Goal: Check status: Check status

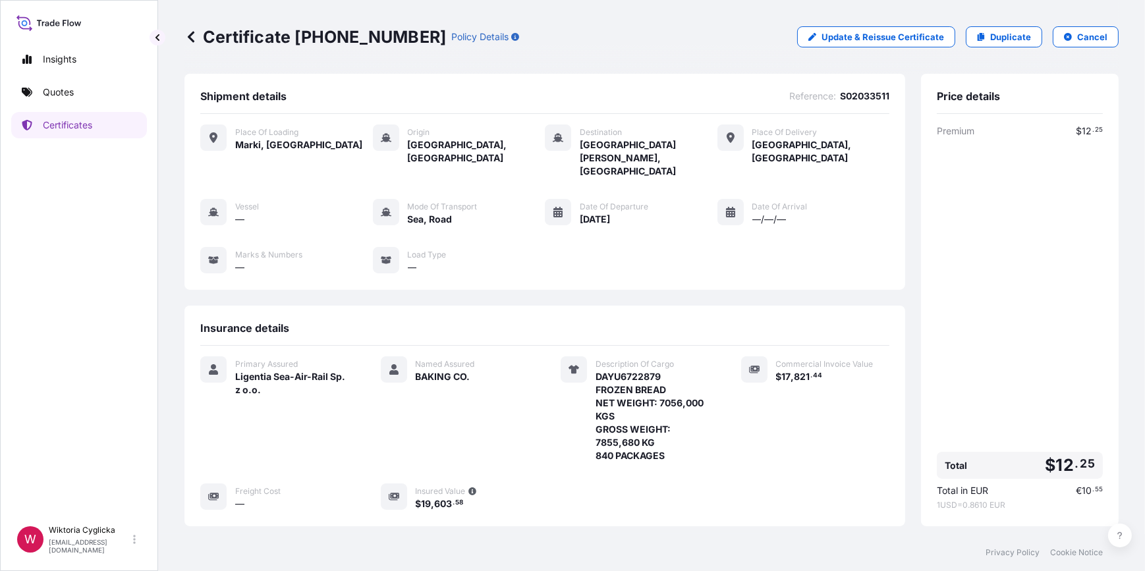
scroll to position [139, 0]
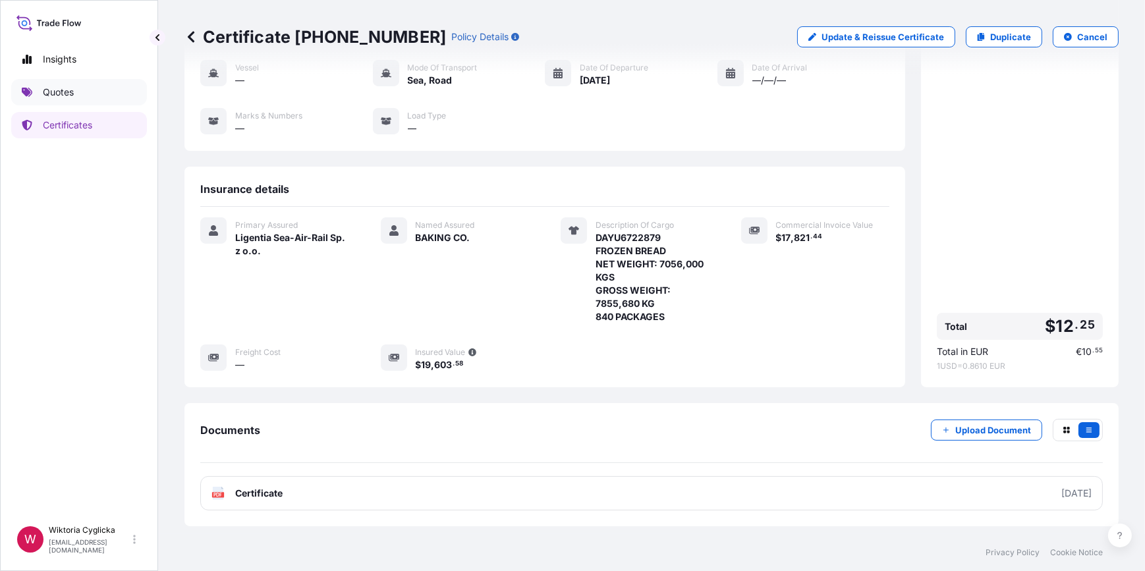
click at [95, 94] on link "Quotes" at bounding box center [79, 92] width 136 height 26
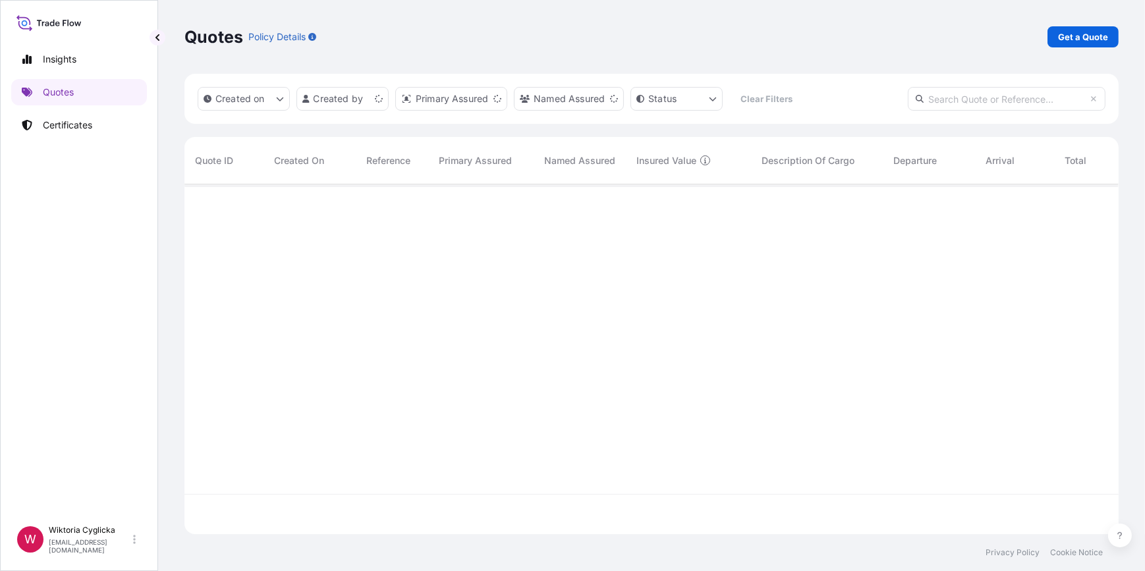
scroll to position [348, 925]
click at [950, 95] on input "text" at bounding box center [1007, 99] width 198 height 24
paste input "S02026544"
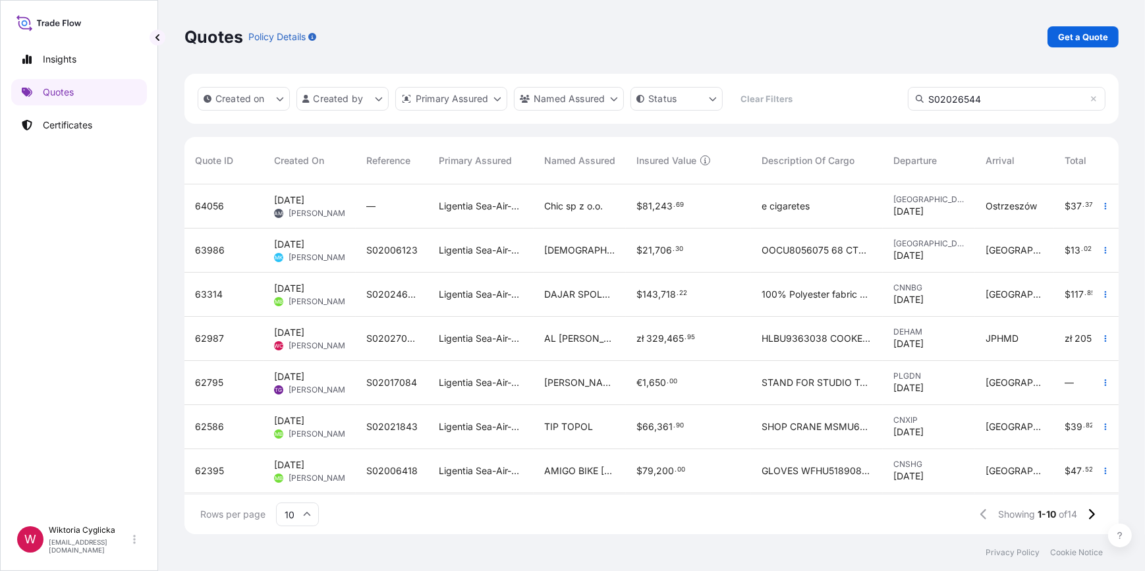
click at [981, 97] on input "S02026544" at bounding box center [1007, 99] width 198 height 24
drag, startPoint x: 988, startPoint y: 99, endPoint x: 877, endPoint y: 87, distance: 111.4
click at [877, 87] on div "Created on Created by Primary Assured Named Assured Status Clear Filters S02026…" at bounding box center [651, 99] width 934 height 50
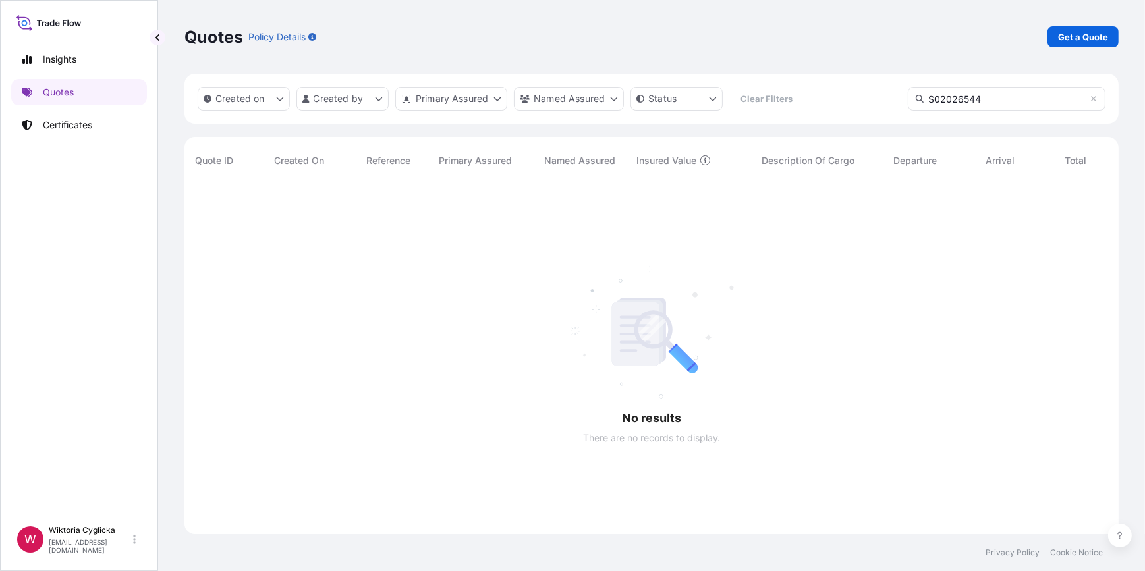
paste input "text"
type input "S02026544"
click at [105, 119] on link "Certificates" at bounding box center [79, 125] width 136 height 26
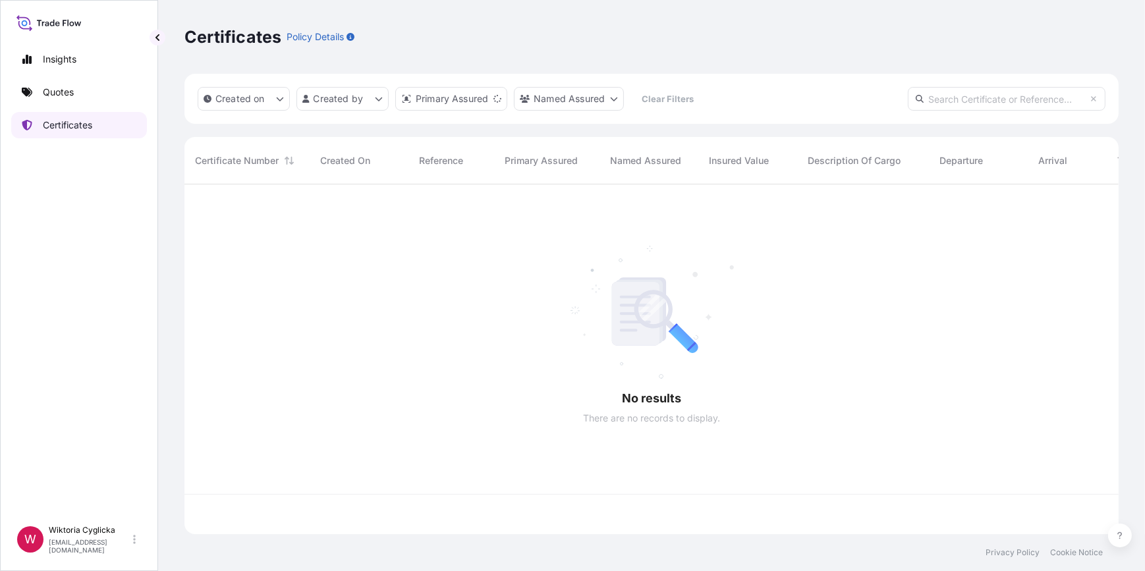
scroll to position [348, 925]
click at [996, 99] on input "text" at bounding box center [1007, 99] width 198 height 24
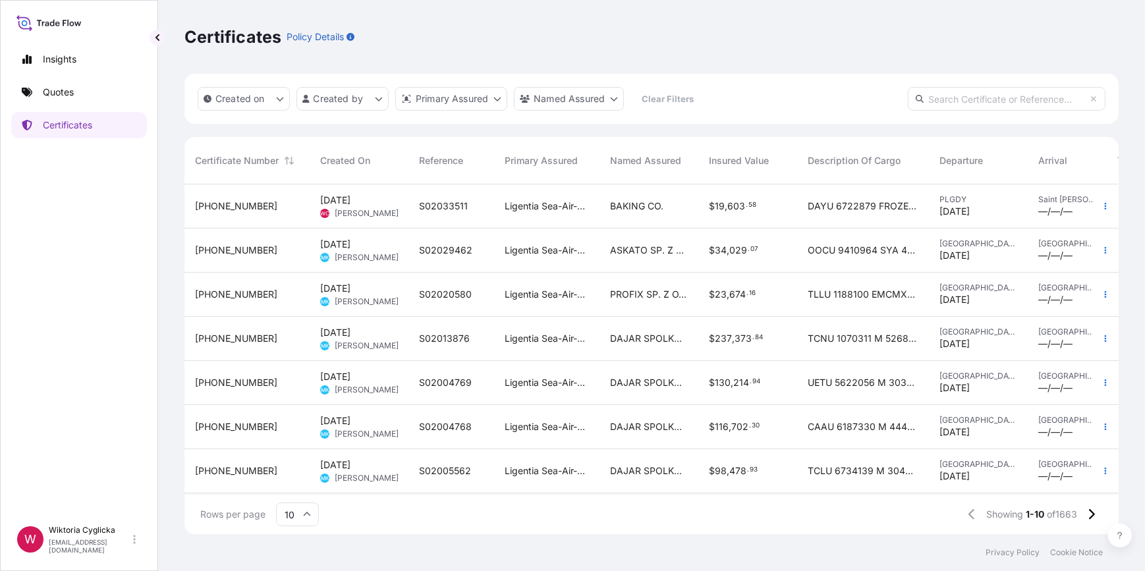
paste input "S02026544"
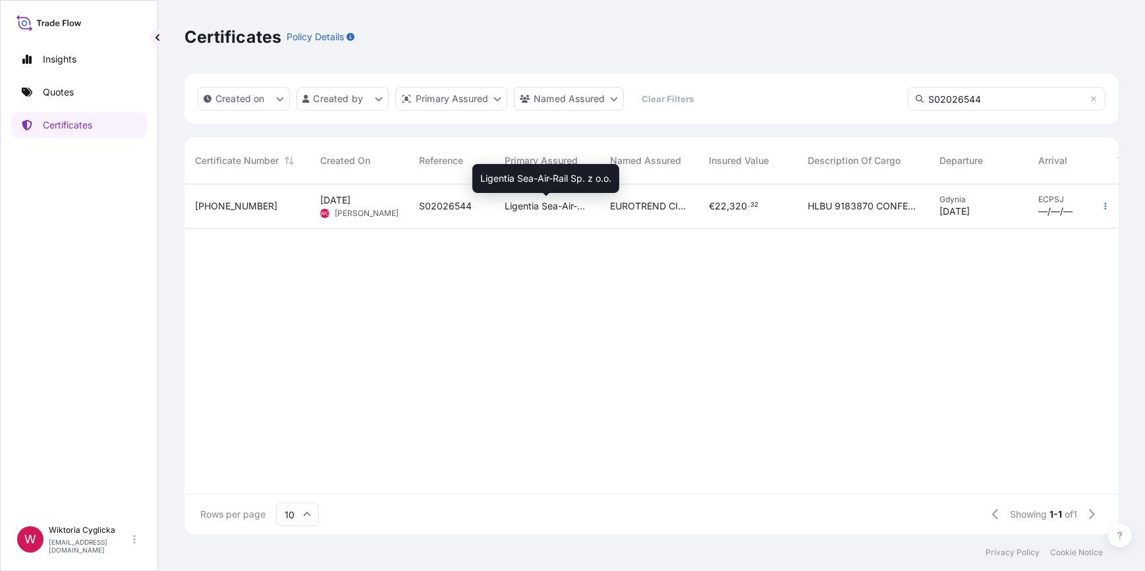
type input "S02026544"
click at [580, 200] on span "Ligentia Sea-Air-Rail Sp. z o.o." at bounding box center [547, 206] width 84 height 13
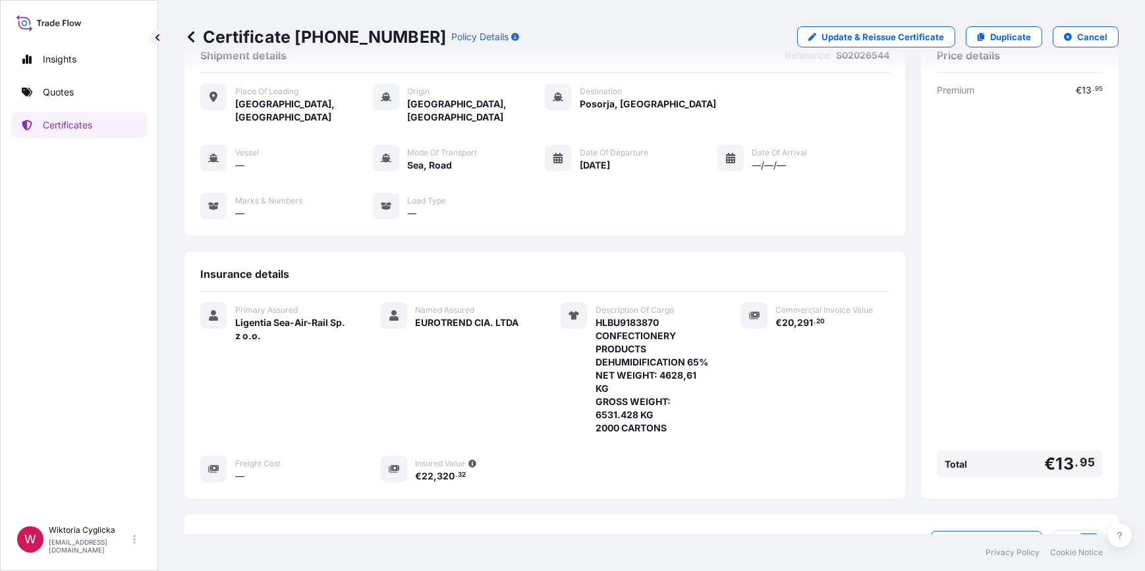
scroll to position [40, 0]
click at [1077, 41] on p "Cancel" at bounding box center [1092, 36] width 30 height 13
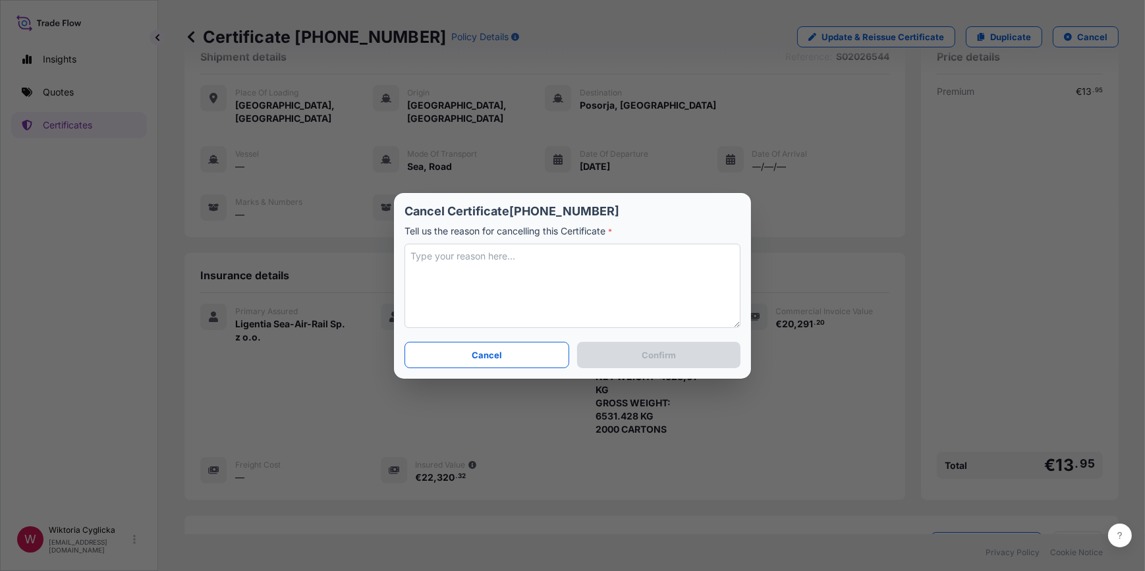
click at [501, 261] on textarea at bounding box center [572, 286] width 336 height 84
type textarea "CANCEL"
click at [662, 358] on p "Confirm" at bounding box center [659, 354] width 34 height 13
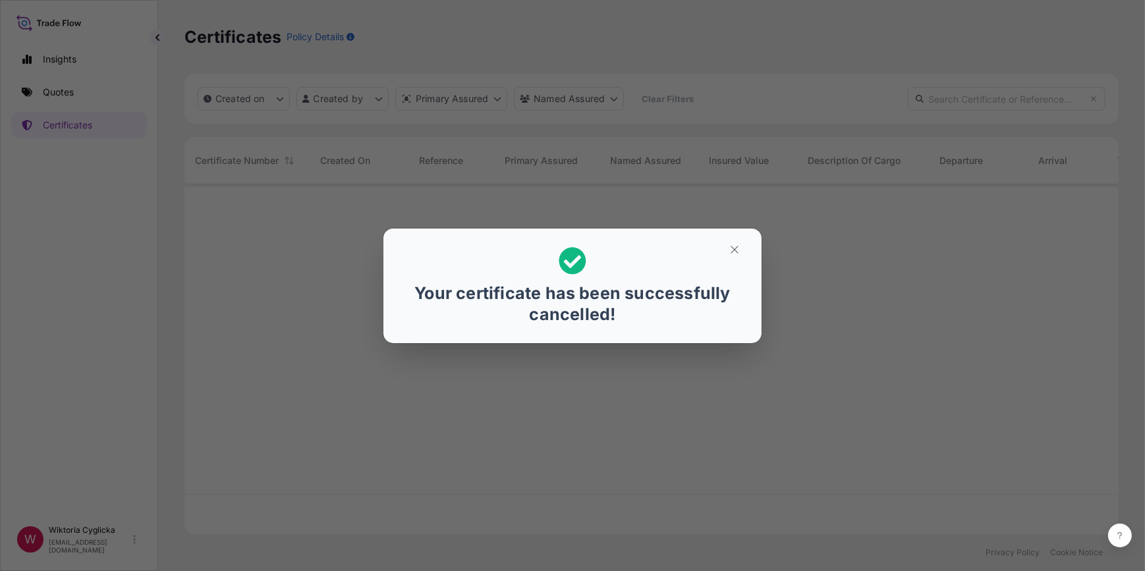
scroll to position [348, 925]
click at [734, 248] on icon "button" at bounding box center [733, 249] width 7 height 7
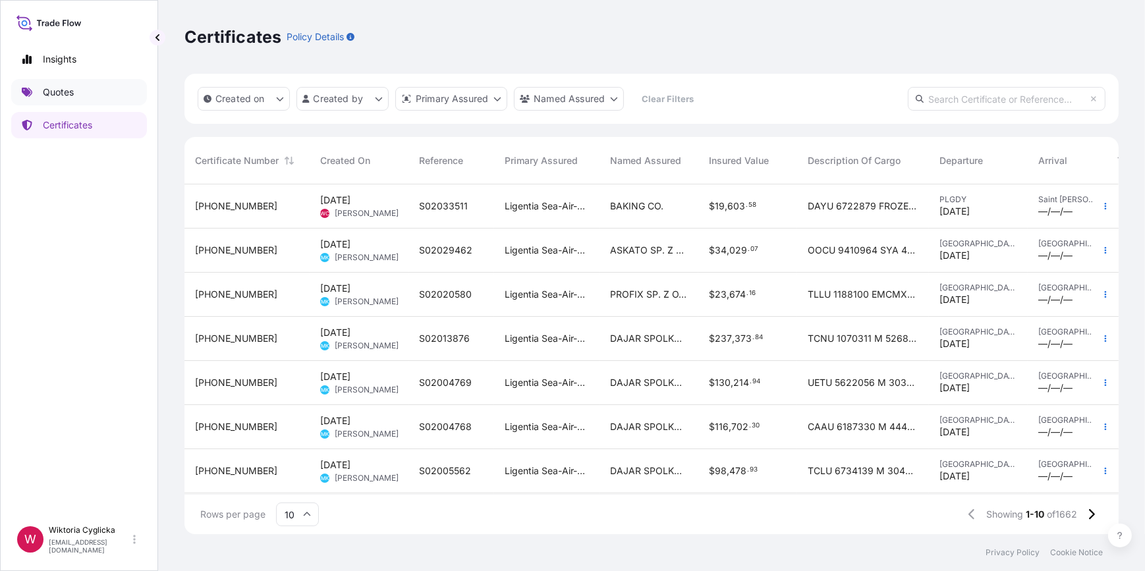
click at [94, 91] on link "Quotes" at bounding box center [79, 92] width 136 height 26
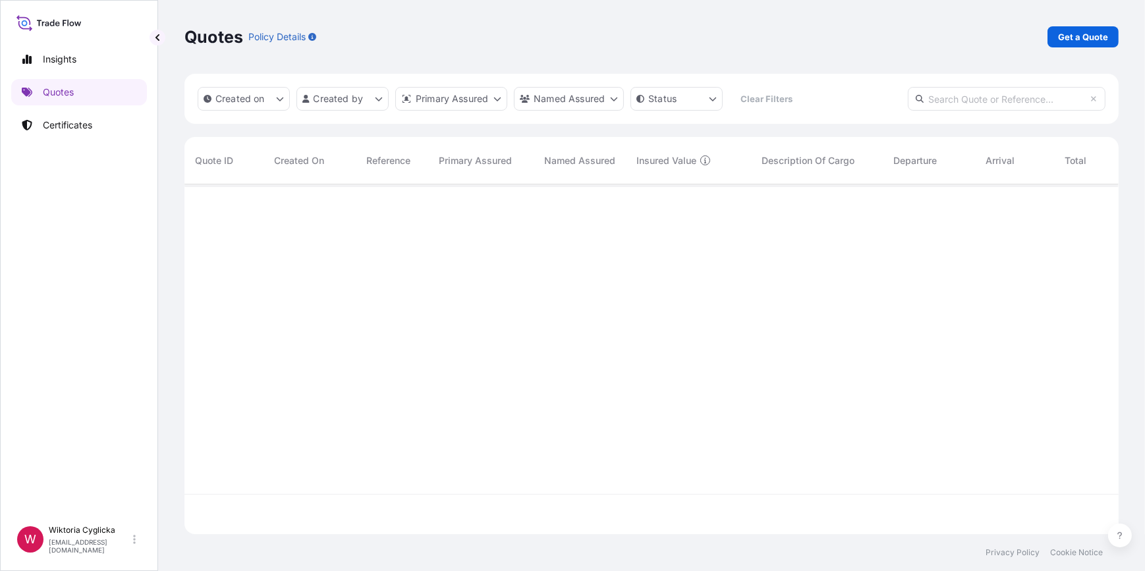
scroll to position [348, 925]
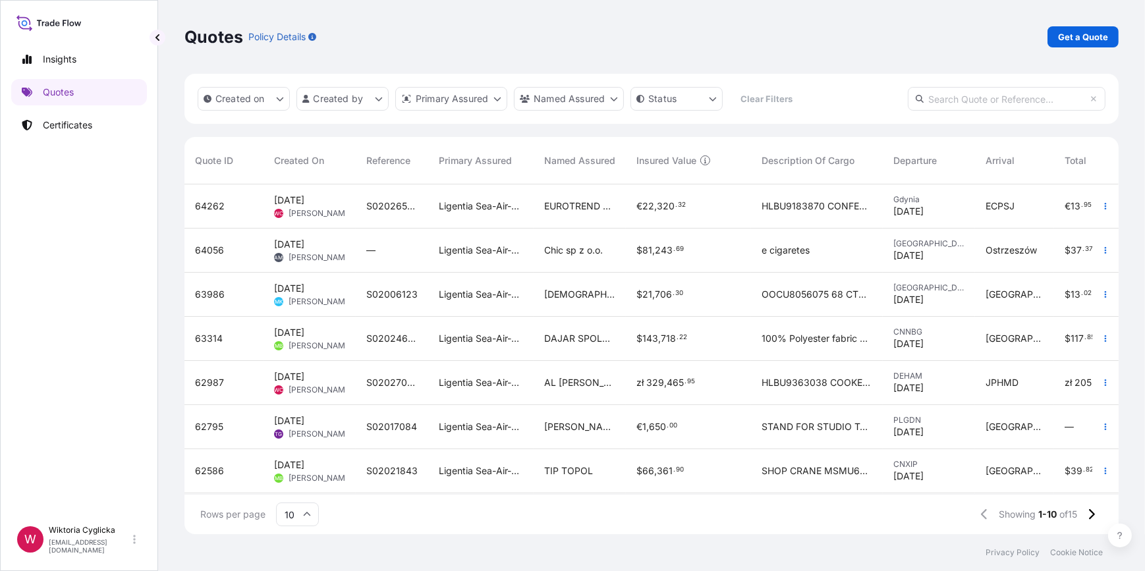
click at [946, 103] on input "text" at bounding box center [1007, 99] width 198 height 24
paste input "S02026544"
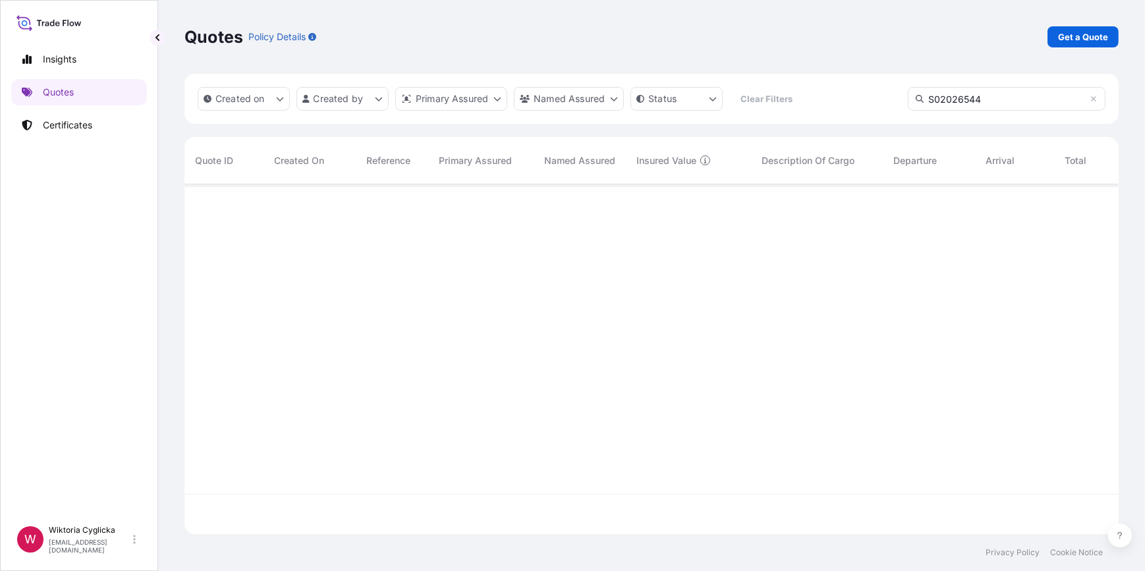
type input "S02026544"
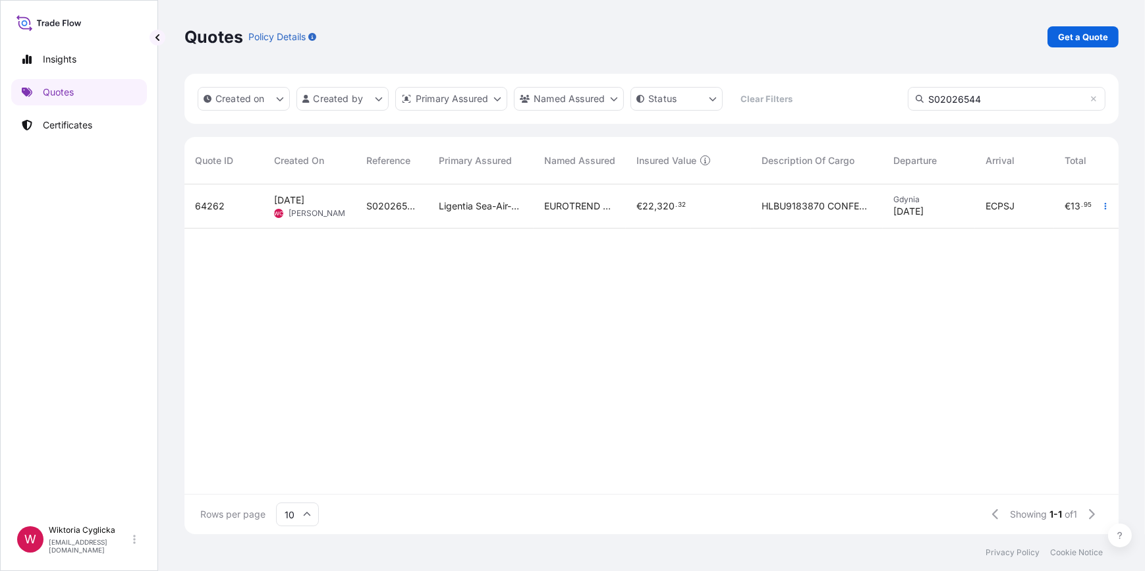
click at [593, 204] on span "EUROTREND CIA. LTDA" at bounding box center [579, 206] width 71 height 13
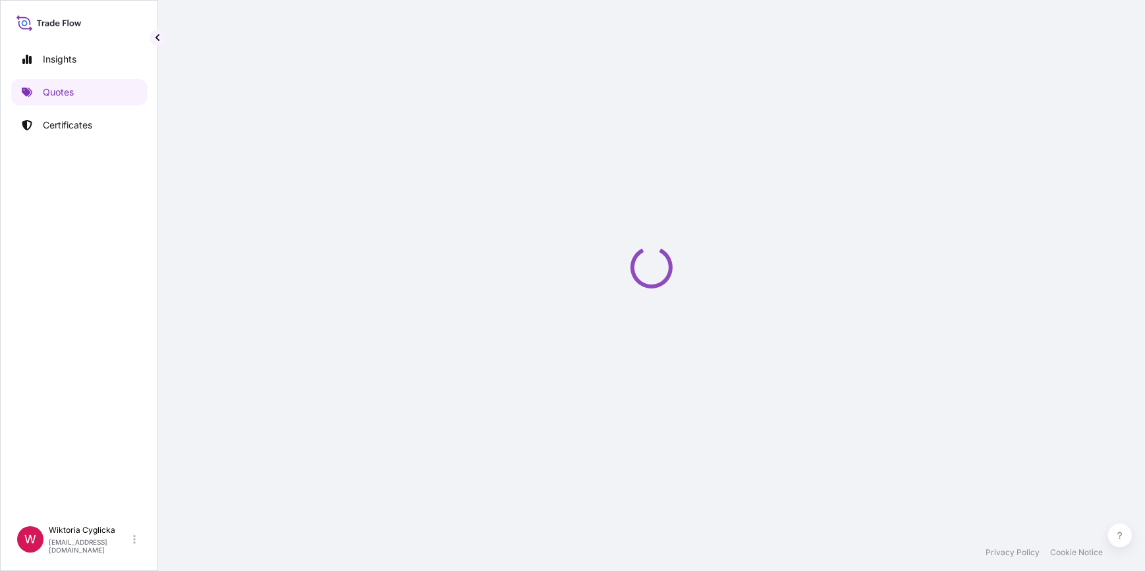
select select "Road / [GEOGRAPHIC_DATA]"
select select "Sea"
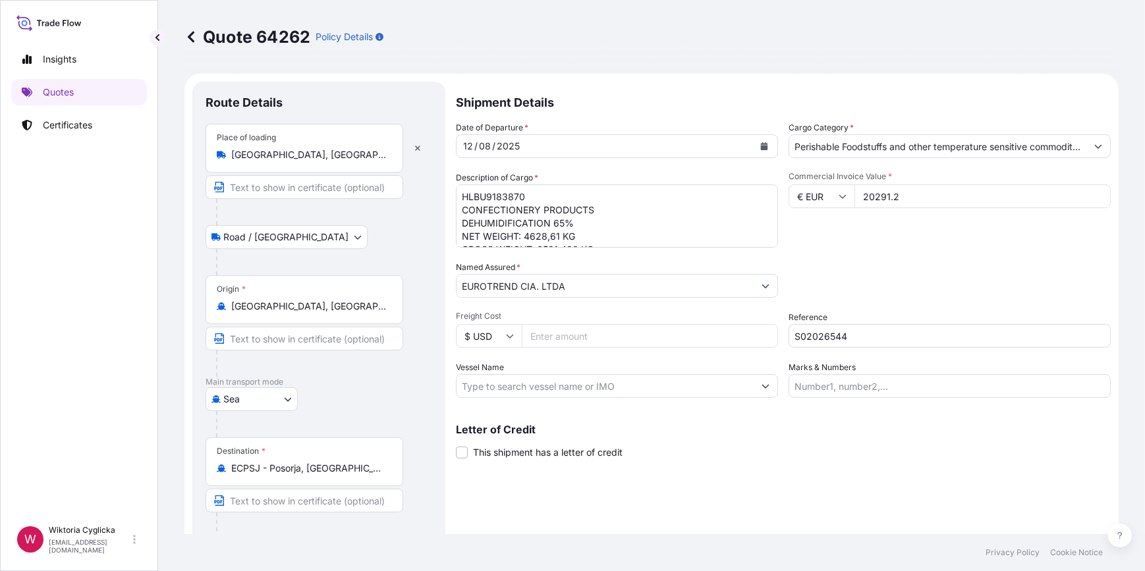
click at [941, 201] on input "20291.2" at bounding box center [982, 196] width 256 height 24
drag, startPoint x: 933, startPoint y: 197, endPoint x: 818, endPoint y: 193, distance: 115.3
click at [818, 193] on div "€ EUR 20291.2" at bounding box center [949, 196] width 322 height 24
type input "34016.8"
click at [881, 234] on div "Commercial Invoice Value * € EUR 34016.8" at bounding box center [949, 209] width 322 height 76
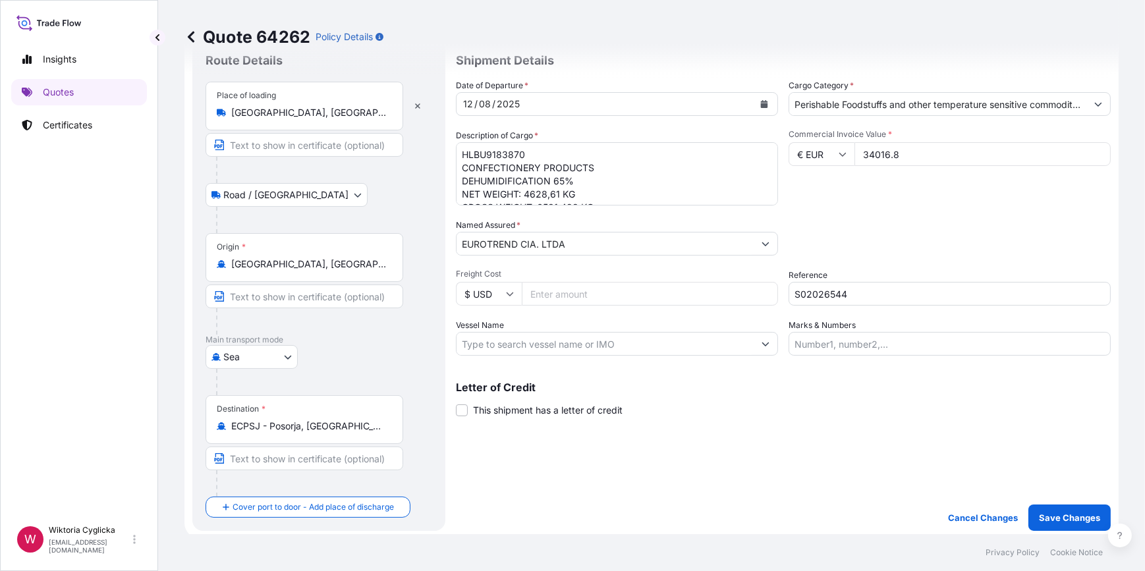
scroll to position [119, 0]
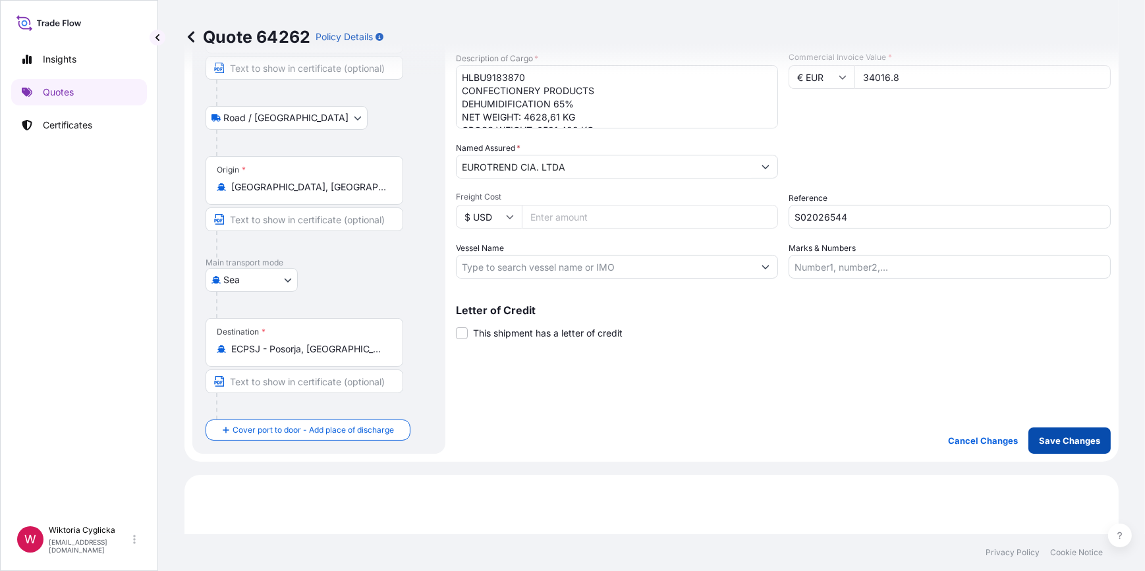
click at [1068, 440] on p "Save Changes" at bounding box center [1069, 440] width 61 height 13
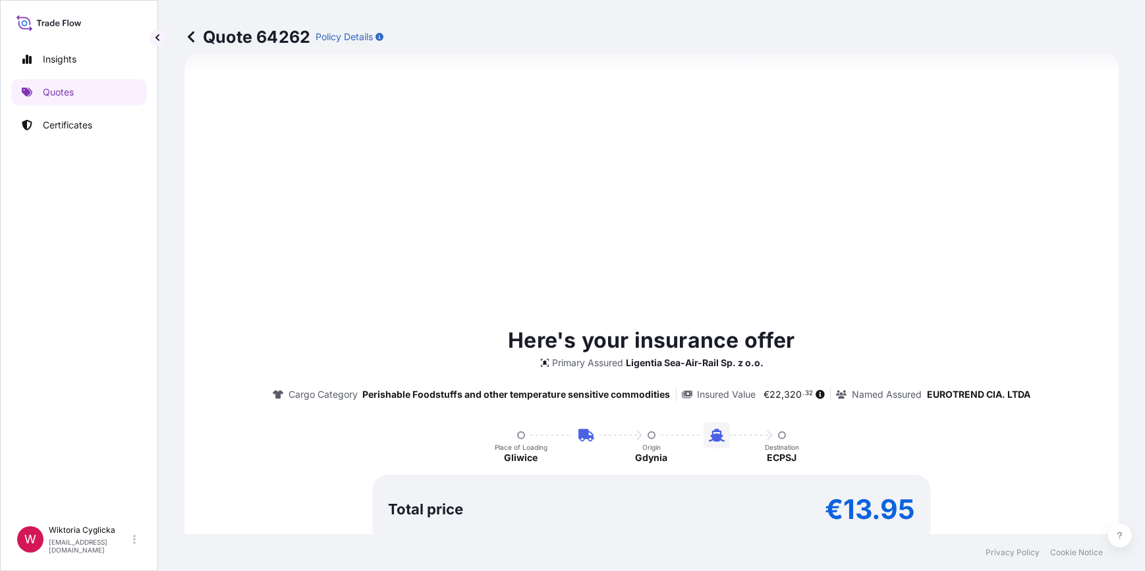
select select "Road / [GEOGRAPHIC_DATA]"
select select "Sea"
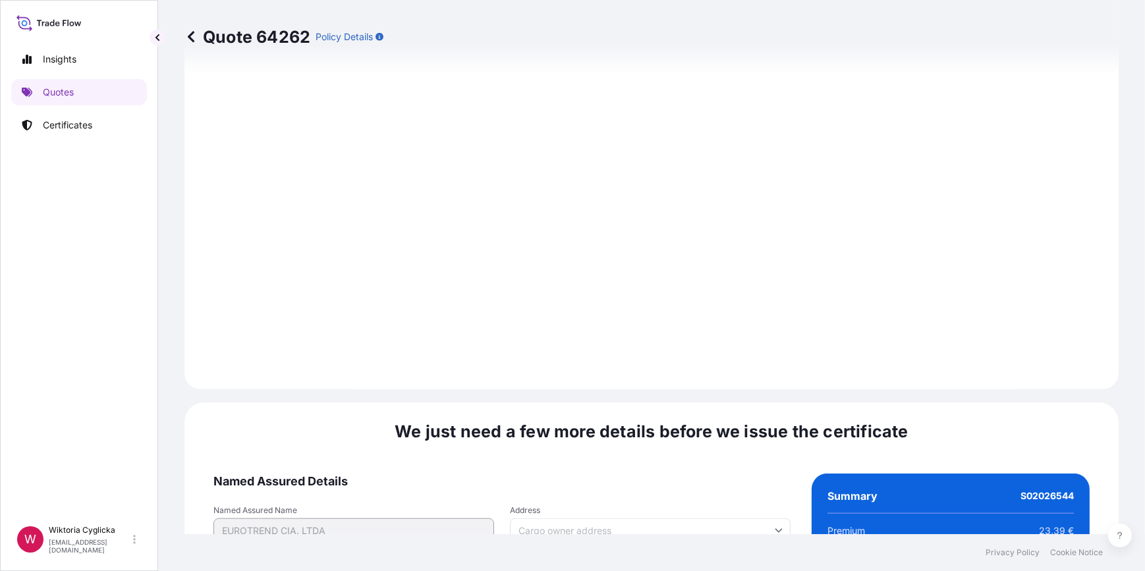
scroll to position [1575, 0]
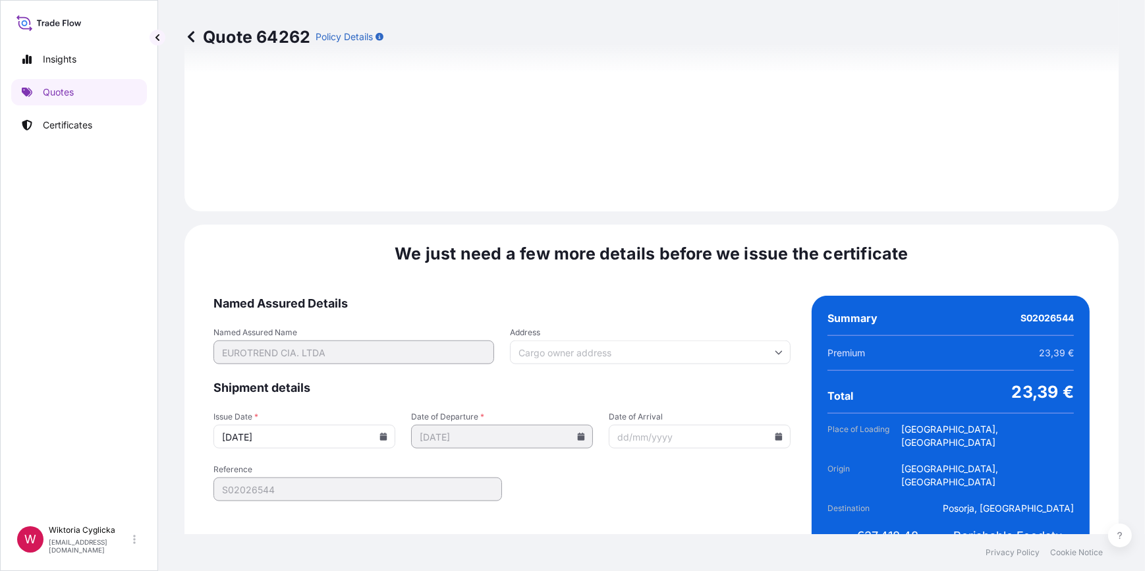
click at [375, 425] on input "[DATE]" at bounding box center [304, 437] width 182 height 24
click at [382, 433] on icon at bounding box center [383, 437] width 7 height 8
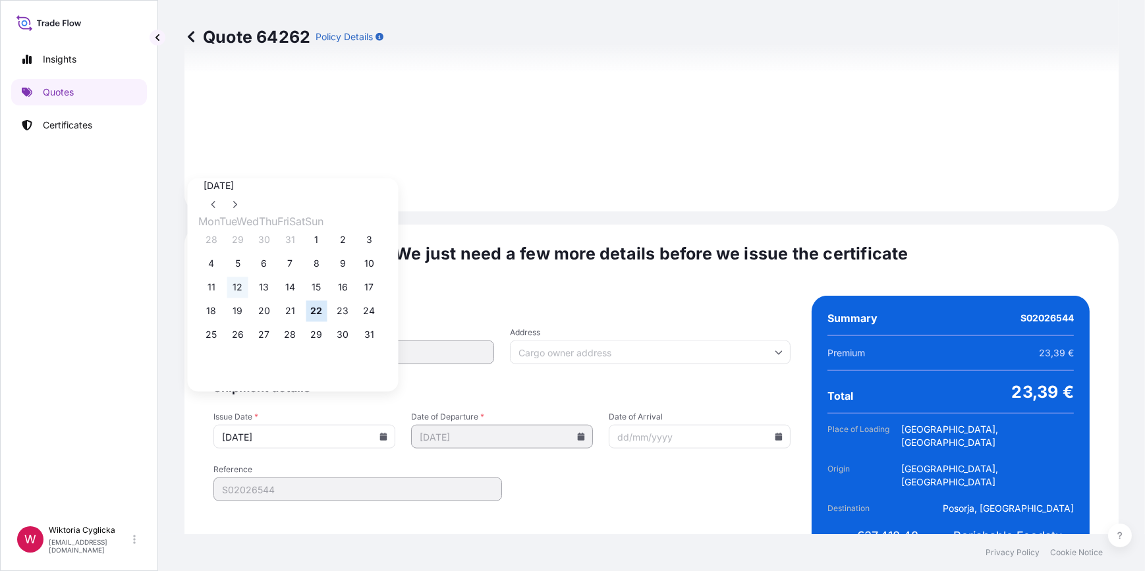
click at [240, 290] on button "12" at bounding box center [237, 287] width 21 height 21
type input "[DATE]"
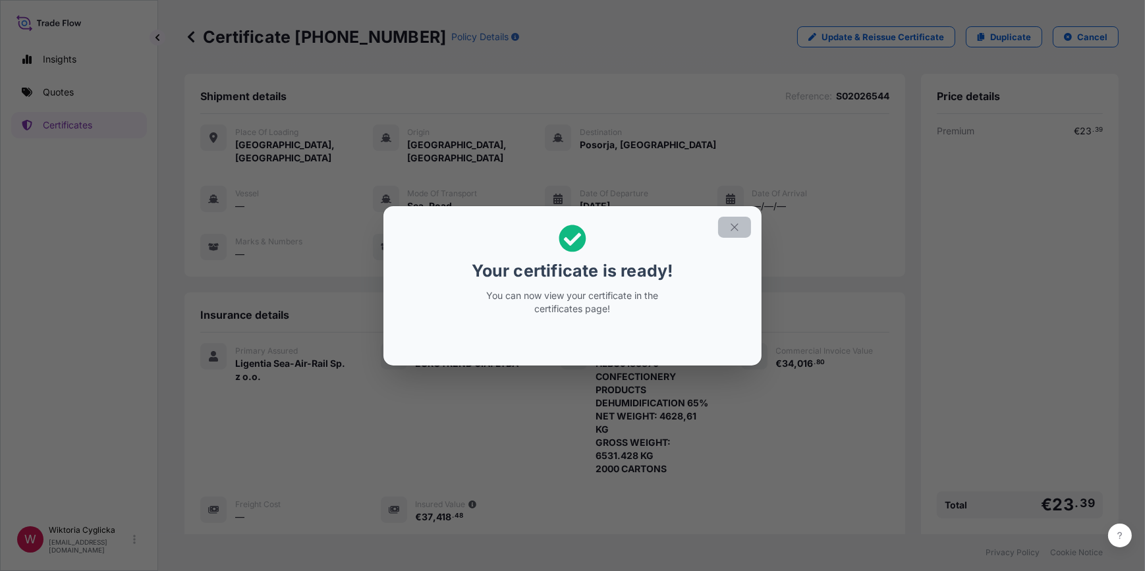
click at [738, 221] on icon "button" at bounding box center [734, 227] width 12 height 12
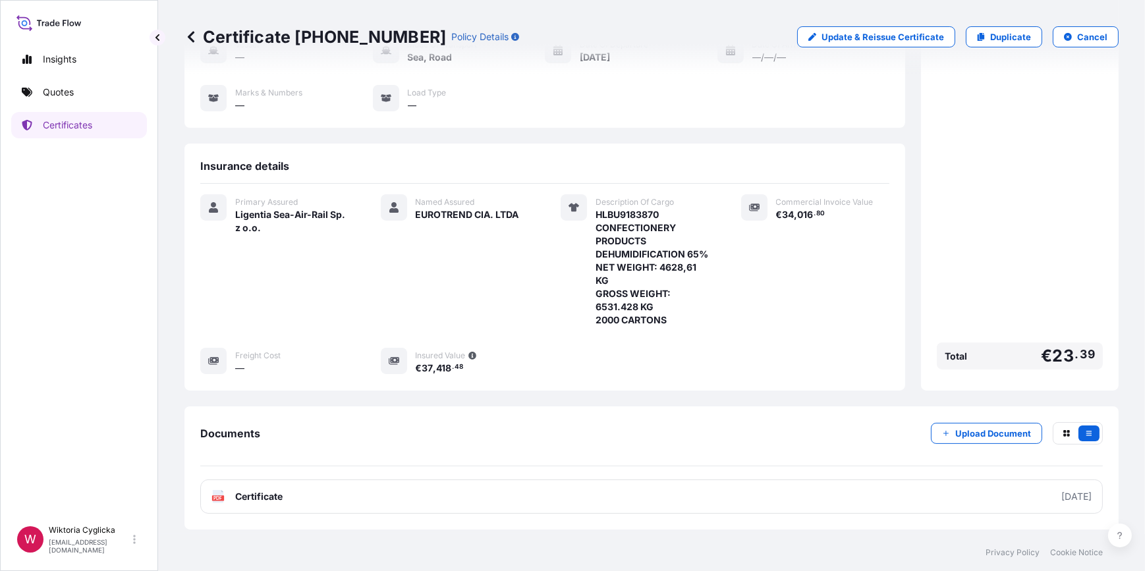
scroll to position [202, 0]
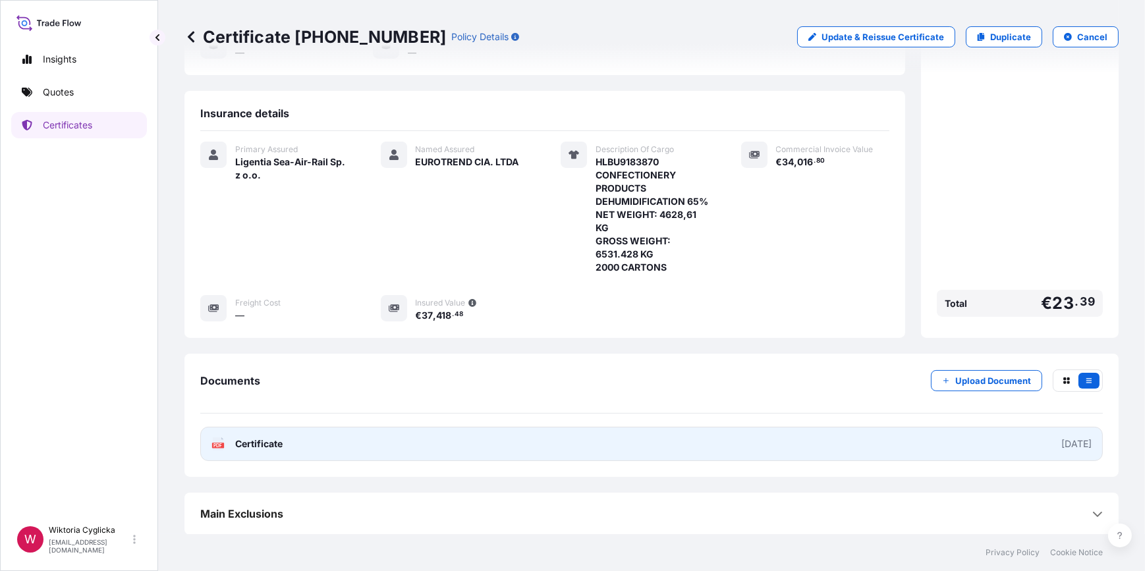
click at [545, 435] on link "PDF Certificate [DATE]" at bounding box center [651, 444] width 902 height 34
